Goal: Navigation & Orientation: Find specific page/section

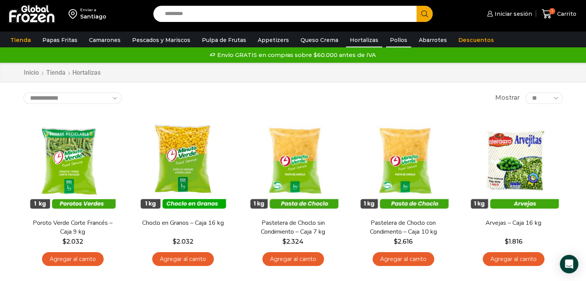
click at [386, 41] on link "Pollos" at bounding box center [398, 40] width 25 height 15
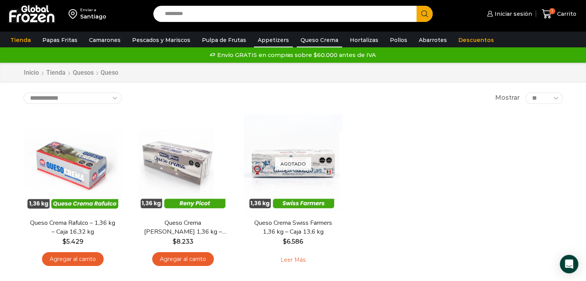
click at [260, 39] on link "Appetizers" at bounding box center [273, 40] width 39 height 15
click at [222, 41] on link "Pulpa de Frutas" at bounding box center [224, 40] width 52 height 15
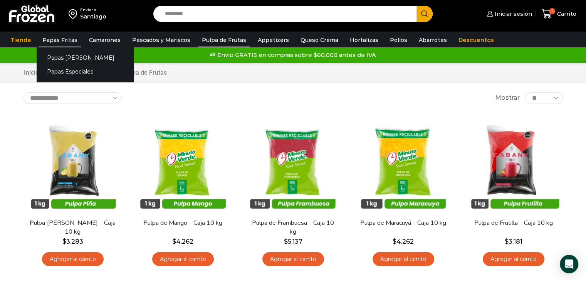
click at [48, 39] on link "Papas Fritas" at bounding box center [60, 40] width 43 height 15
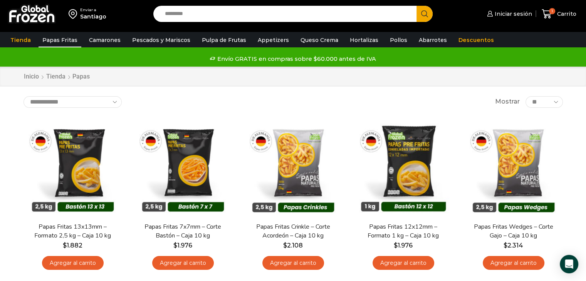
scroll to position [193, 0]
